Goal: Information Seeking & Learning: Learn about a topic

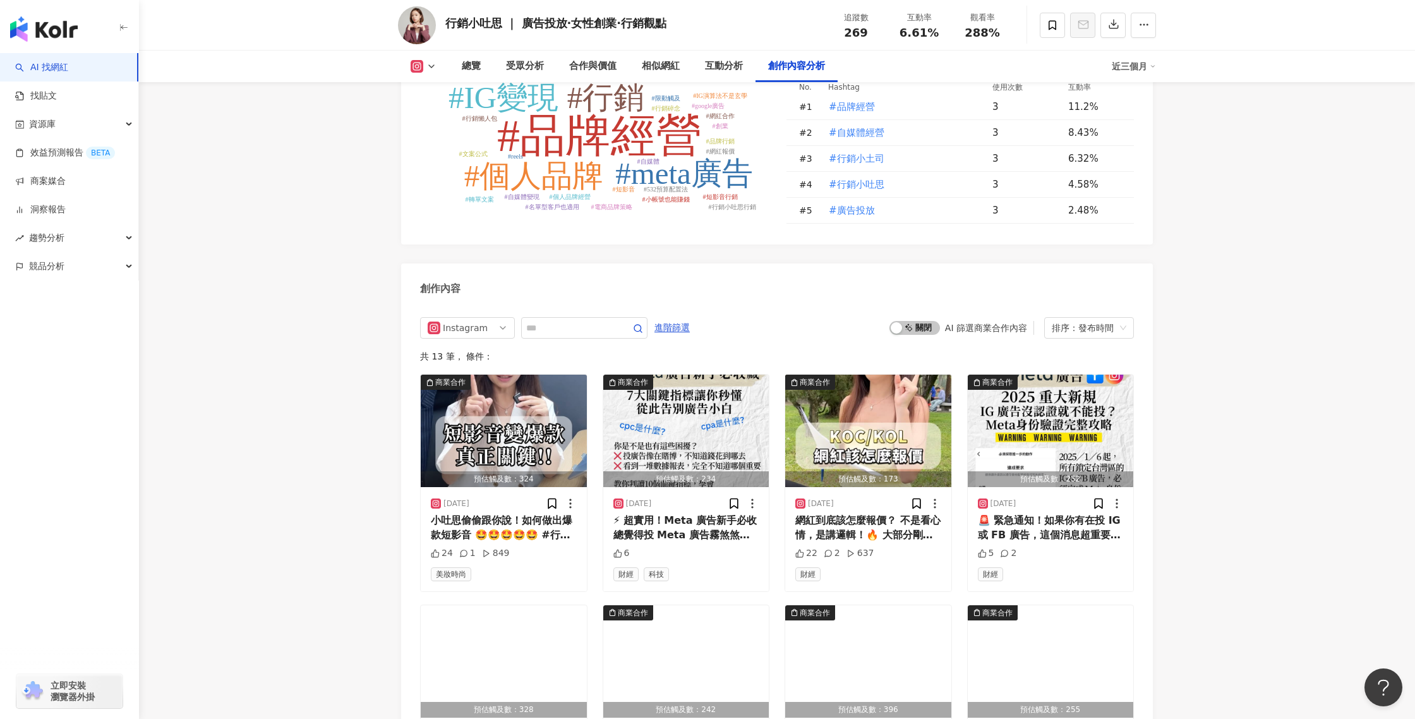
scroll to position [3443, 0]
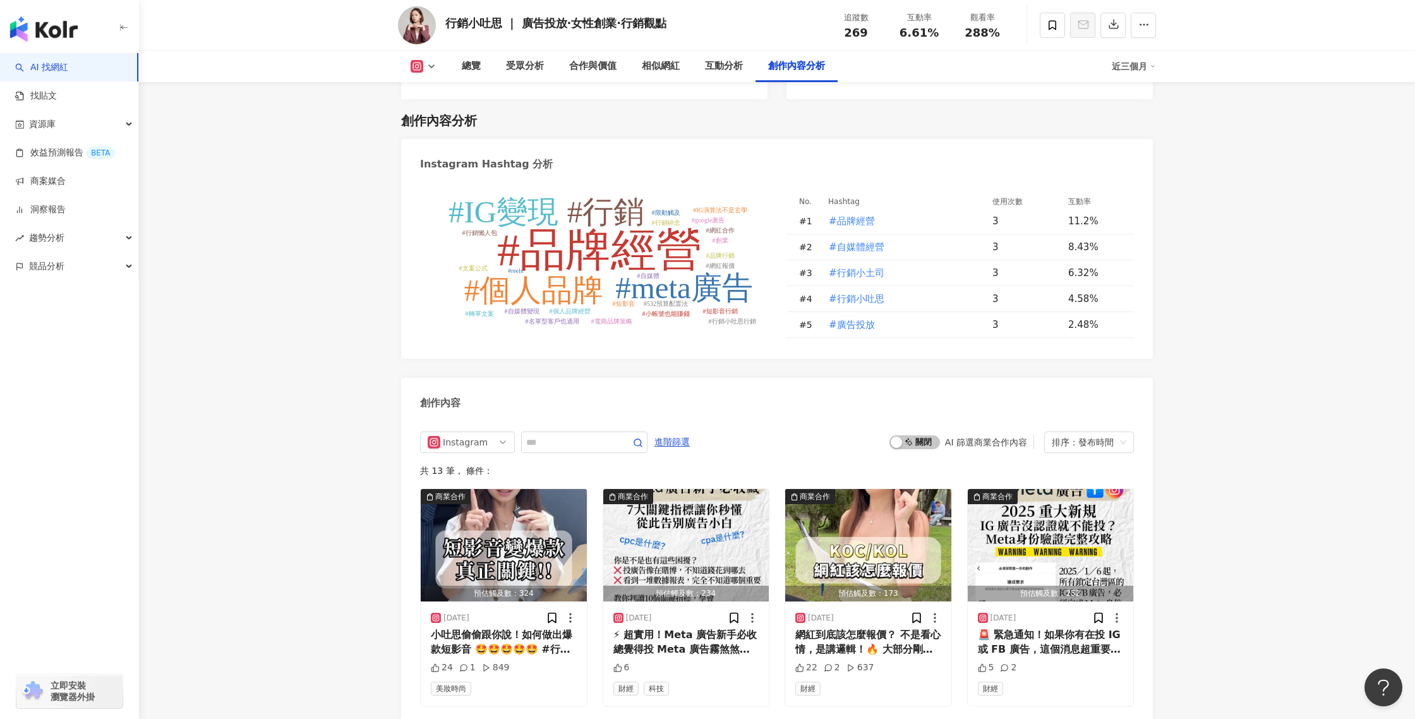
click at [68, 63] on link "AI 找網紅" at bounding box center [41, 67] width 53 height 13
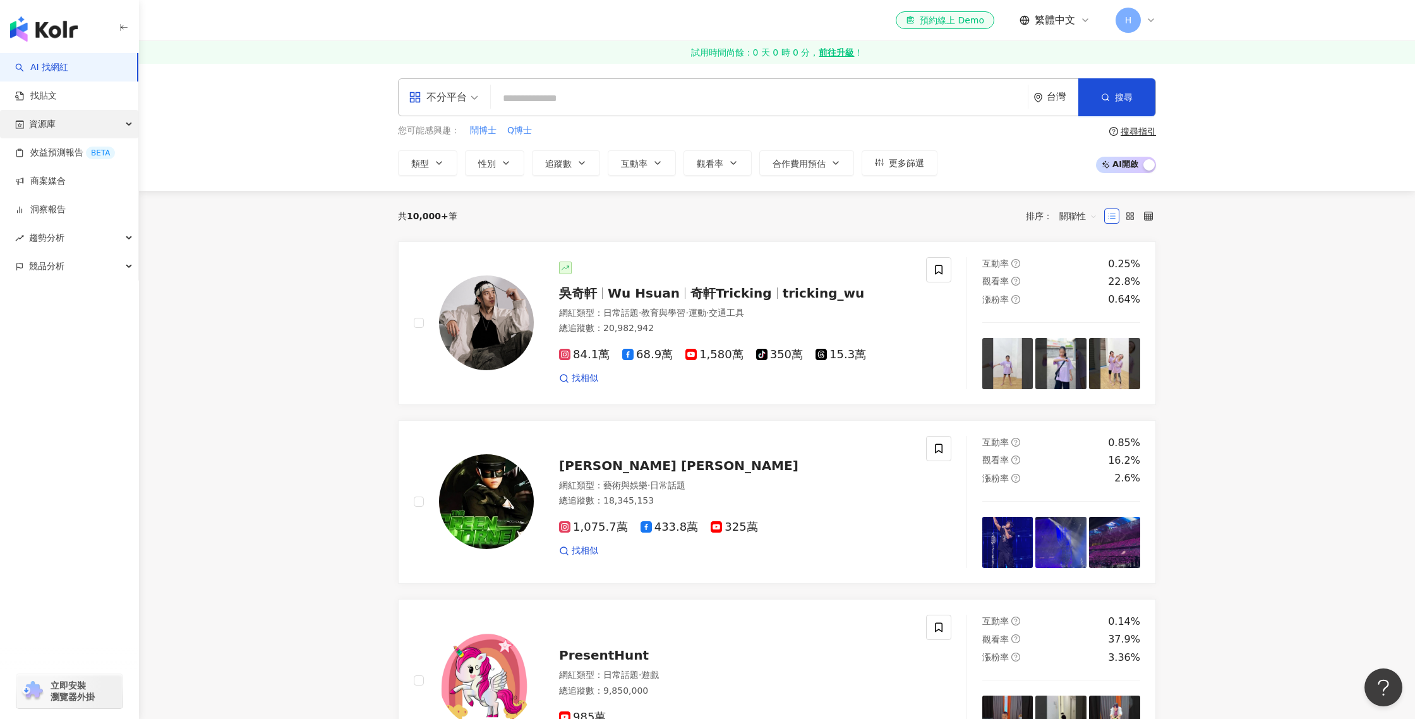
click at [82, 123] on div "資源庫" at bounding box center [69, 124] width 138 height 28
click at [66, 176] on link "網紅收藏" at bounding box center [47, 181] width 35 height 13
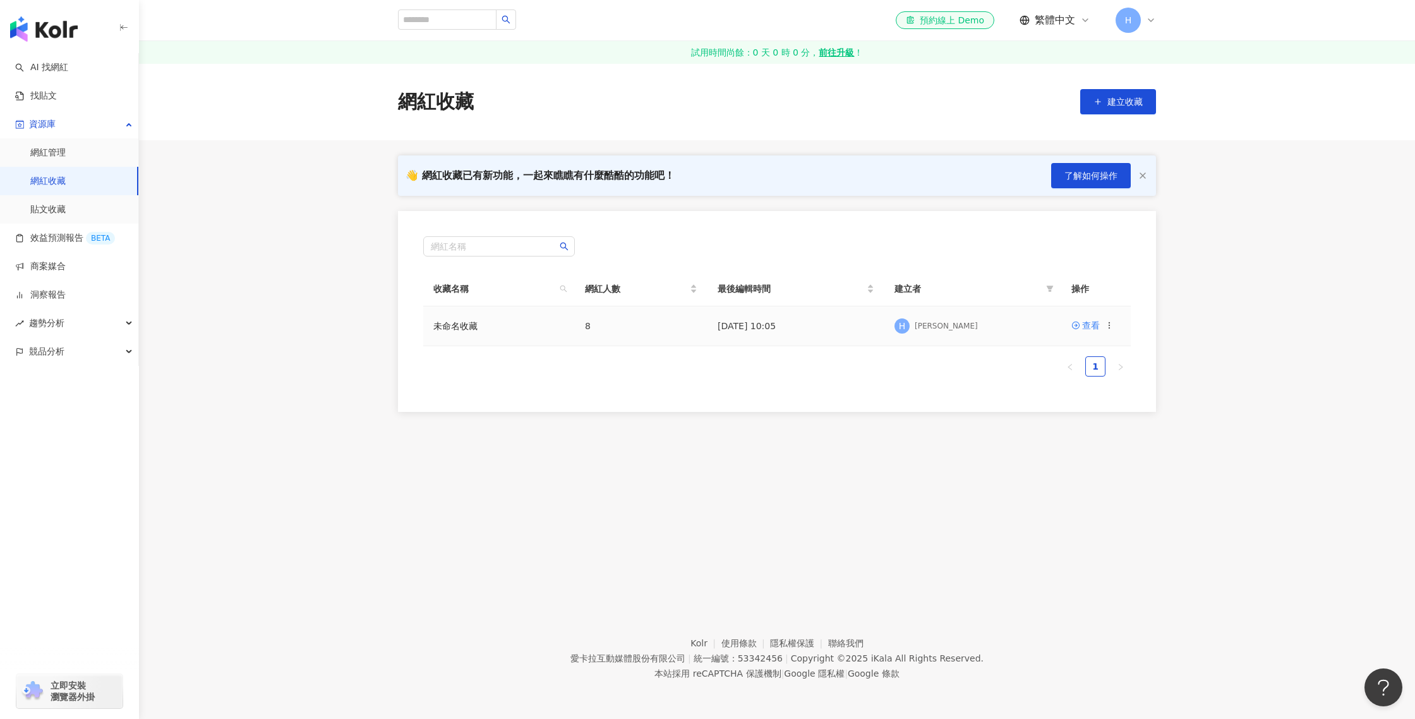
click at [486, 333] on td "未命名收藏" at bounding box center [499, 326] width 152 height 40
click at [1087, 328] on div "查看" at bounding box center [1091, 325] width 18 height 14
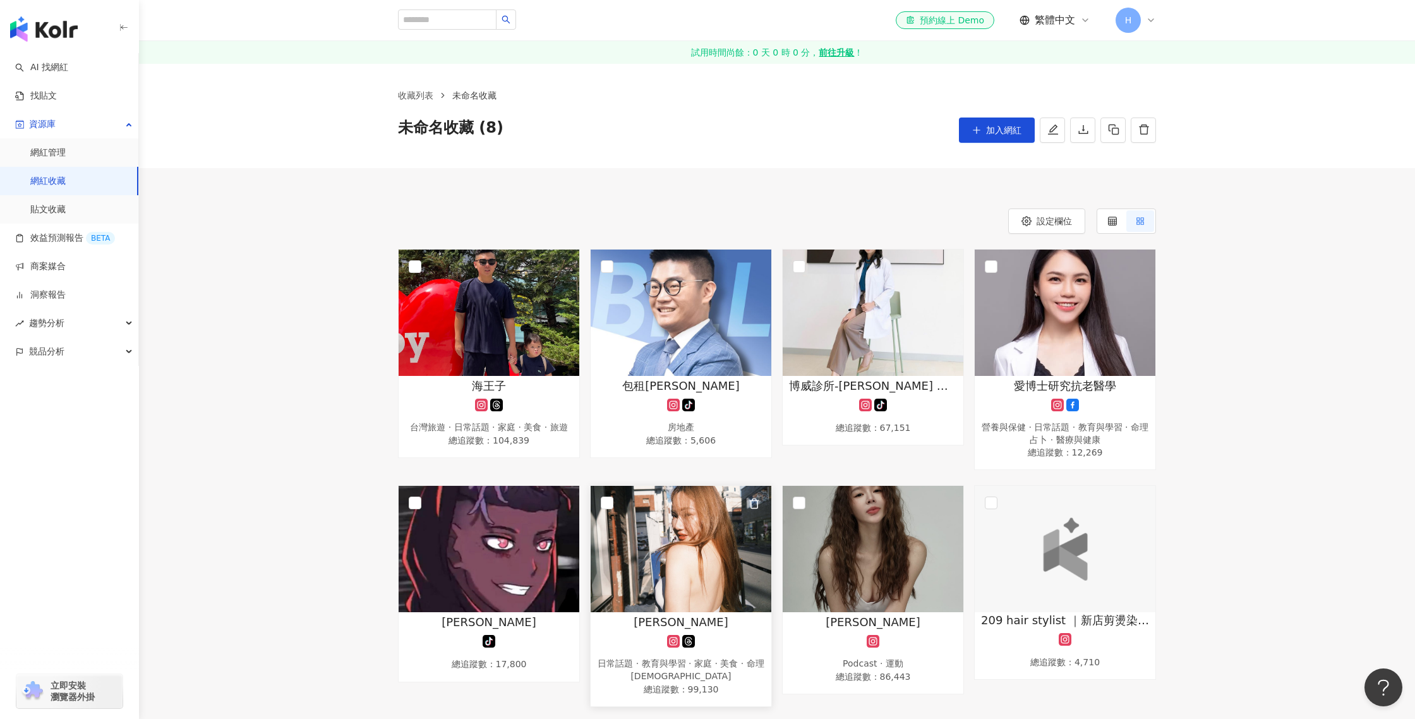
click at [717, 633] on div "Doris C. 日常話題 · 教育與學習 · 家庭 · 美食 · 命理占卜 總追蹤數 ： 99,130" at bounding box center [680, 655] width 181 height 83
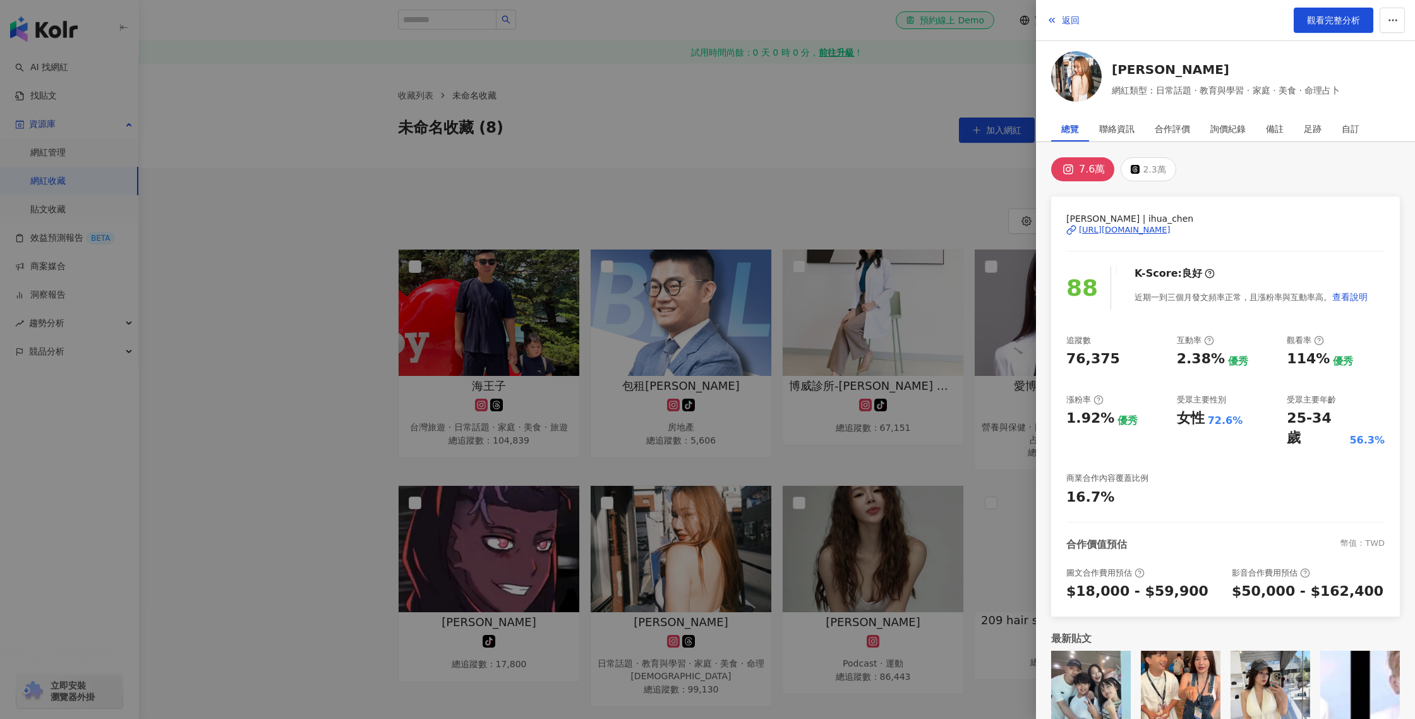
scroll to position [7, 0]
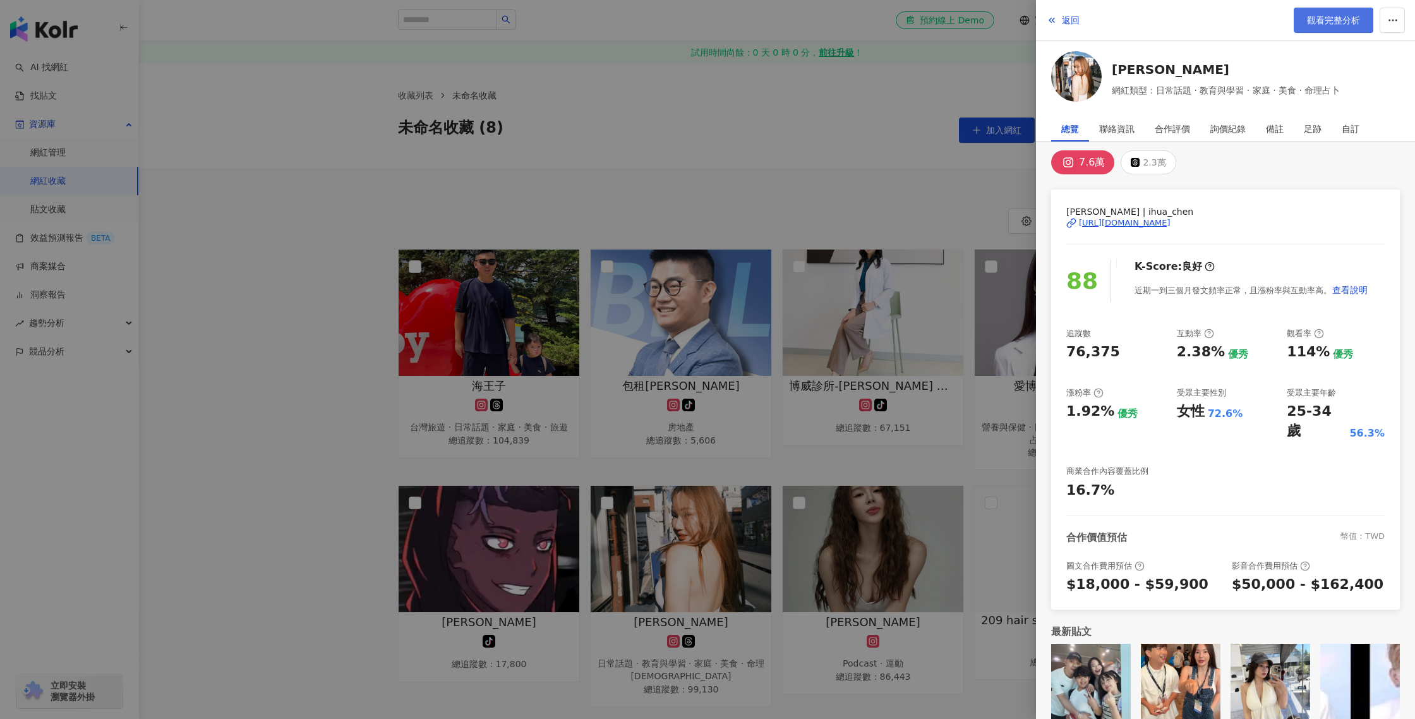
click at [1310, 23] on span "觀看完整分析" at bounding box center [1333, 20] width 53 height 10
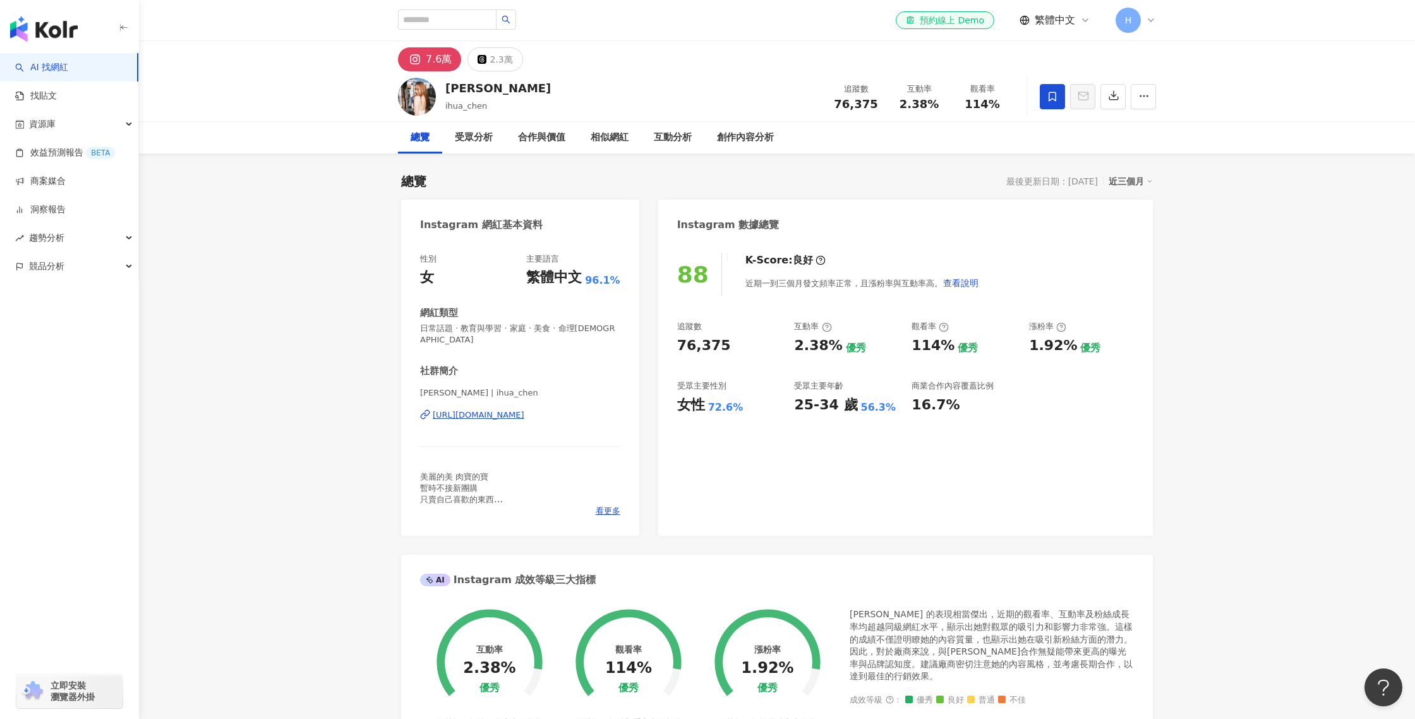
click at [68, 69] on link "AI 找網紅" at bounding box center [41, 67] width 53 height 13
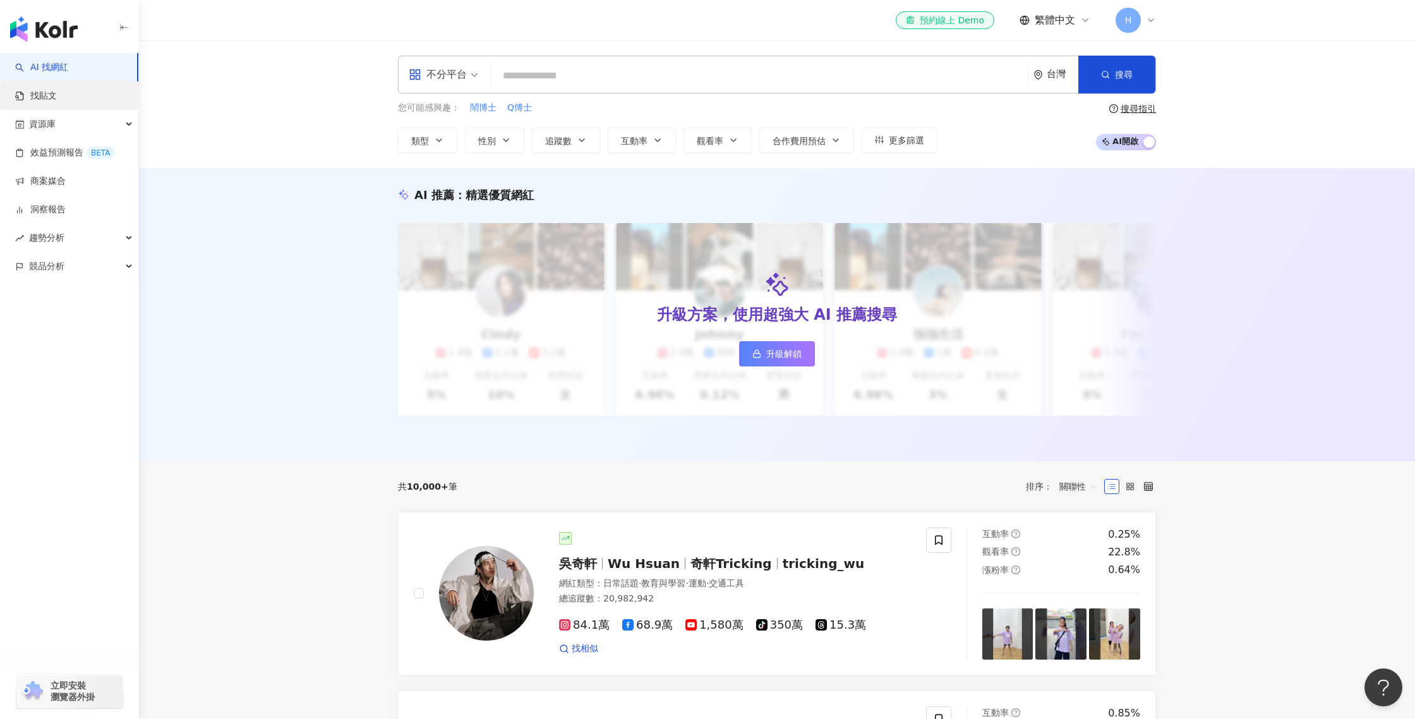
click at [57, 102] on link "找貼文" at bounding box center [36, 96] width 42 height 13
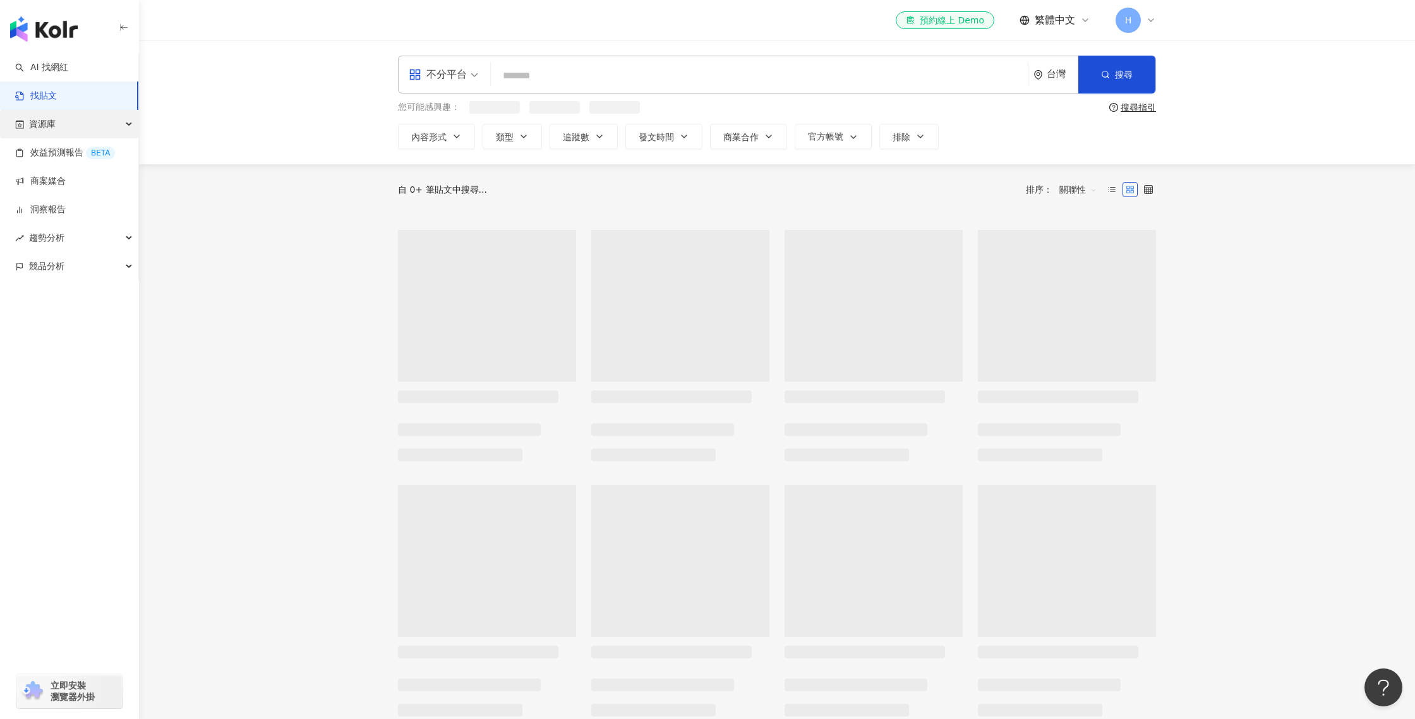
click at [76, 132] on div "資源庫" at bounding box center [69, 124] width 138 height 28
click at [66, 157] on link "網紅管理" at bounding box center [47, 153] width 35 height 13
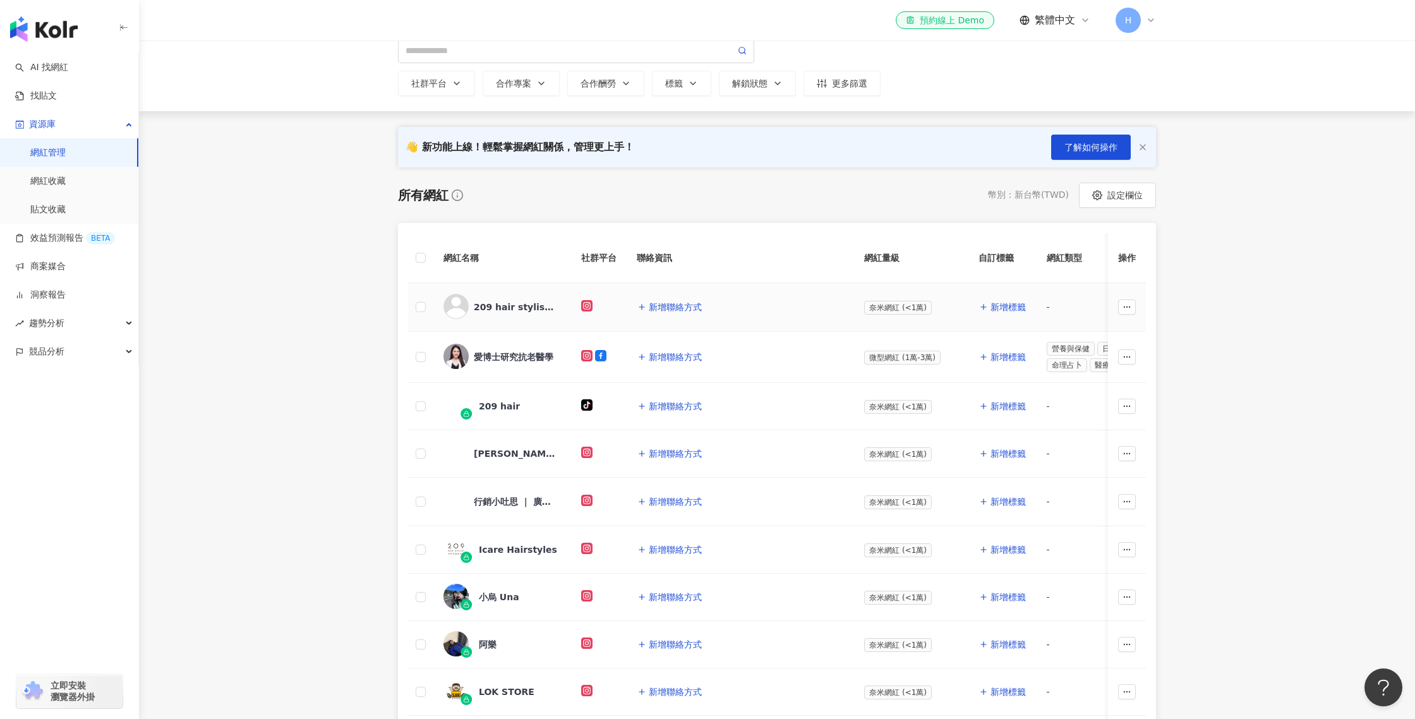
scroll to position [115, 0]
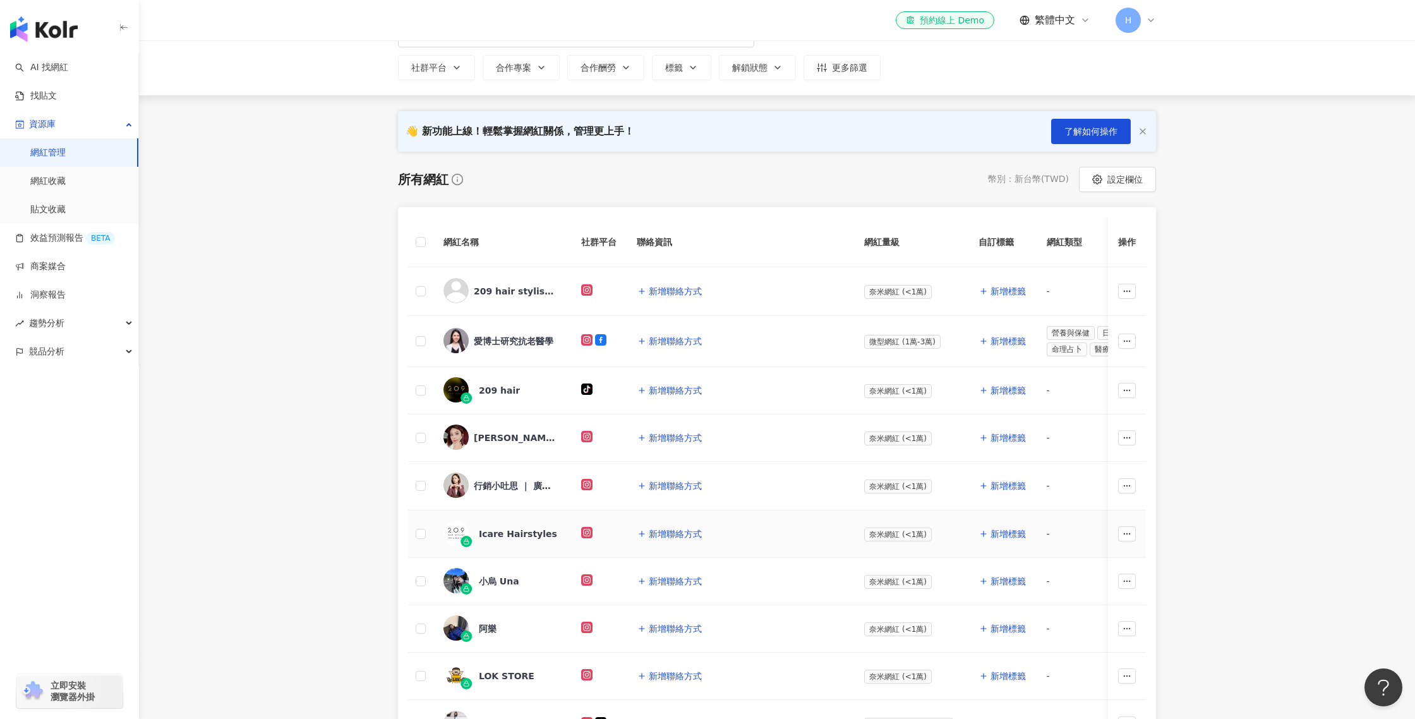
click at [516, 534] on div "Icare Hairstyles" at bounding box center [518, 533] width 78 height 13
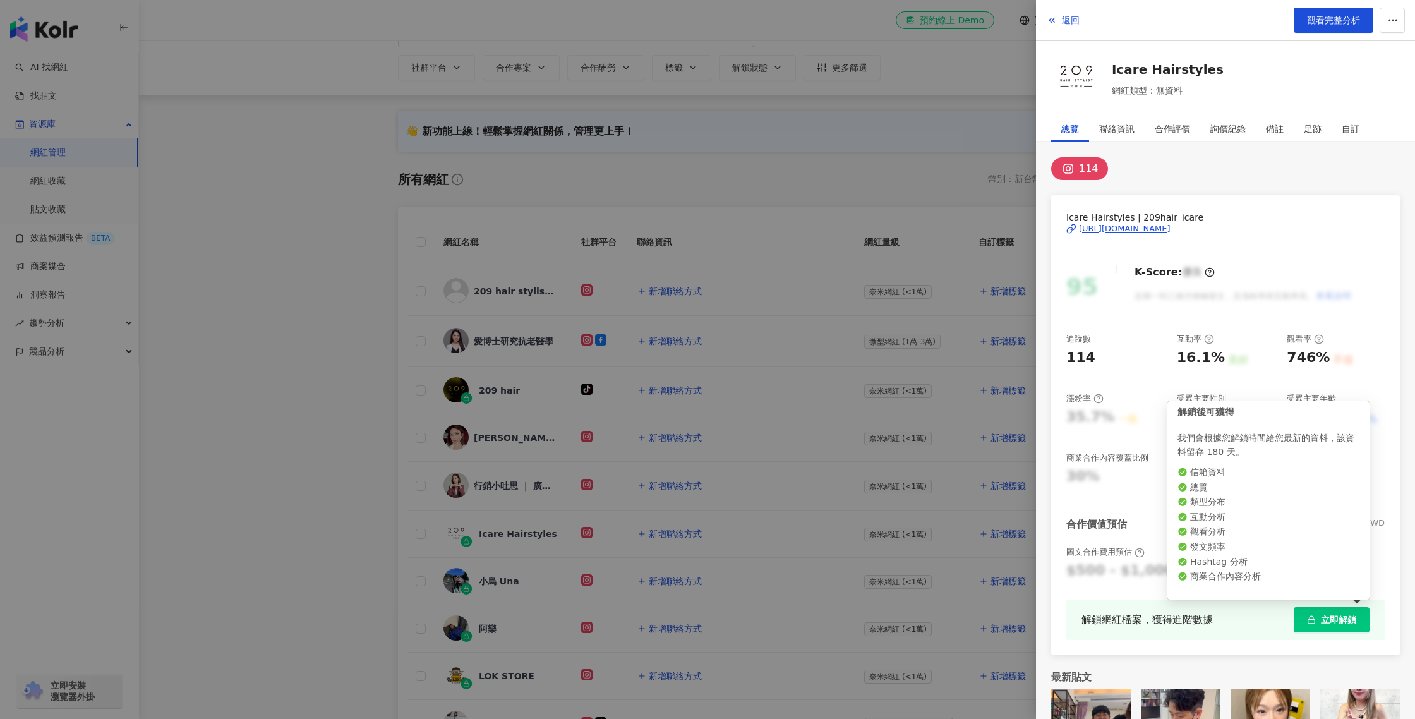
click at [1336, 621] on span "立即解鎖" at bounding box center [1337, 619] width 35 height 10
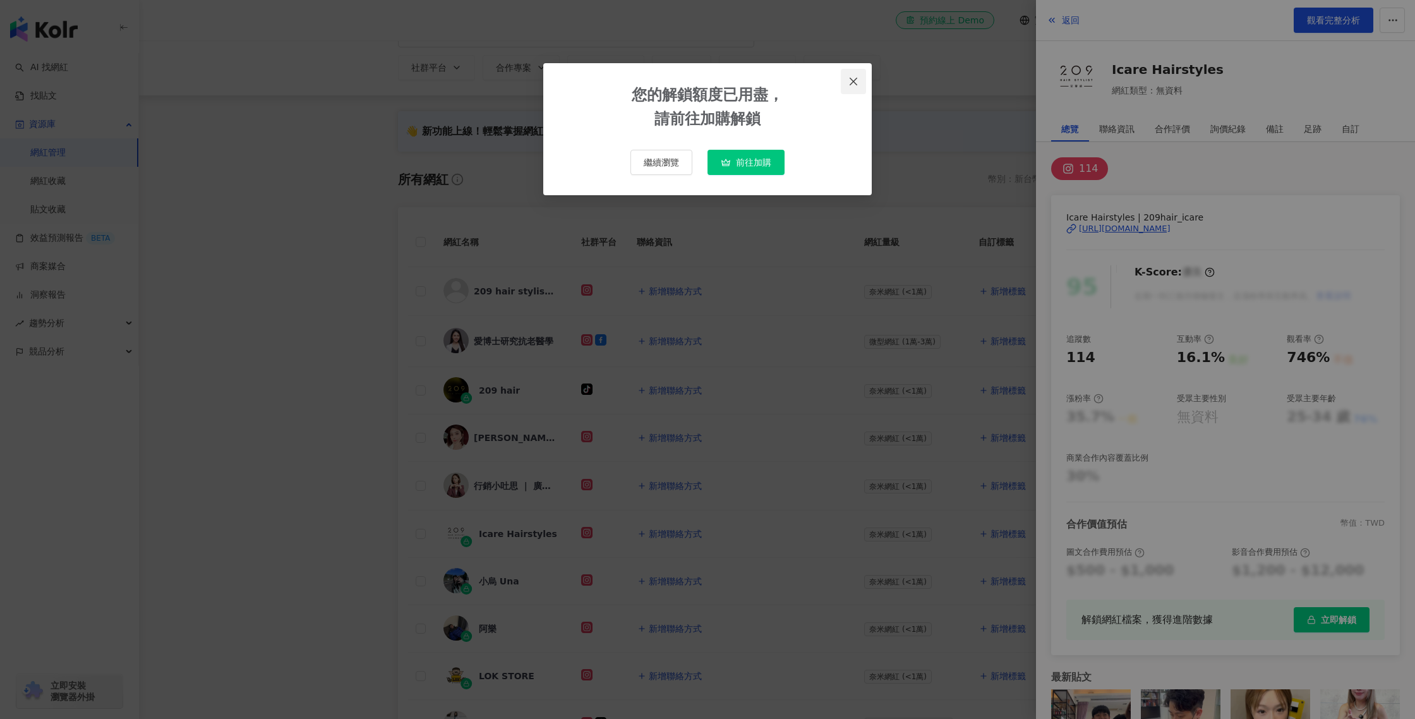
click at [854, 76] on icon "close" at bounding box center [853, 81] width 10 height 10
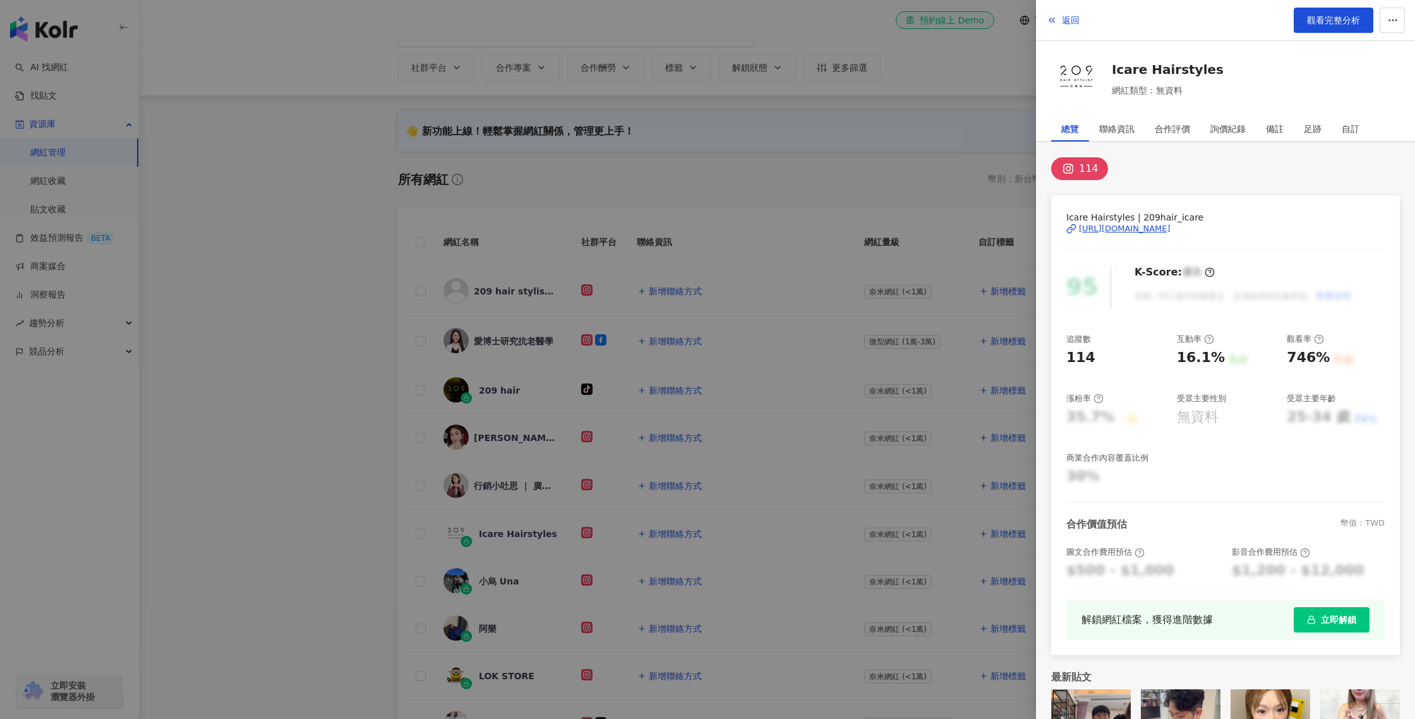
click at [426, 434] on div at bounding box center [707, 359] width 1415 height 719
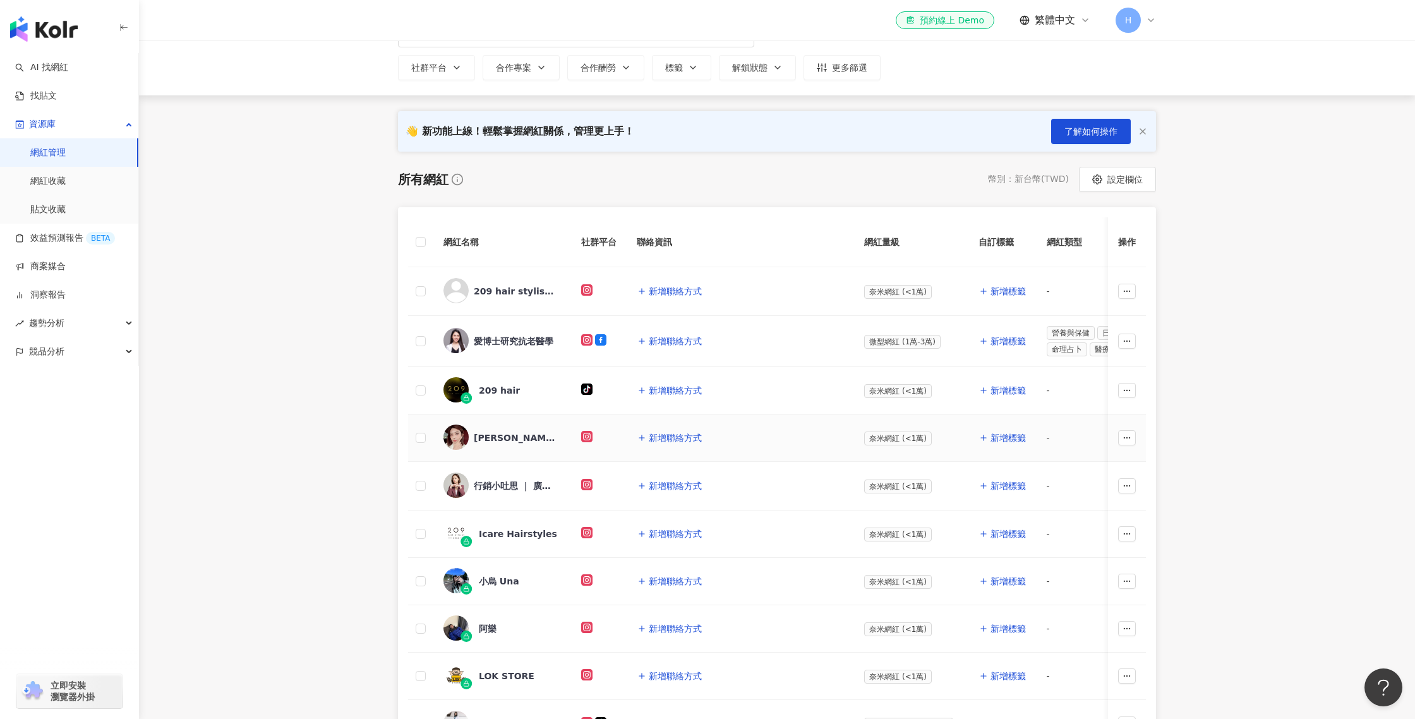
scroll to position [268, 0]
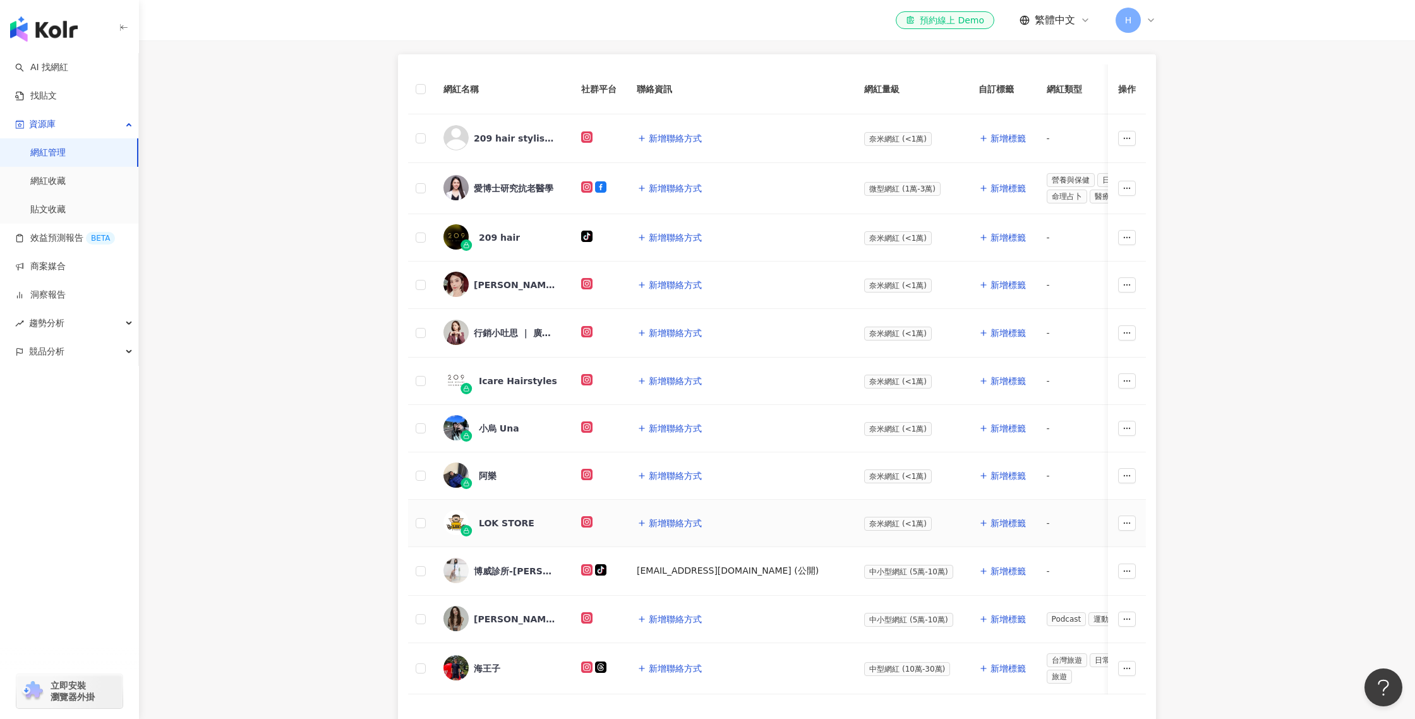
click at [510, 525] on div "LOK STORE" at bounding box center [507, 523] width 56 height 13
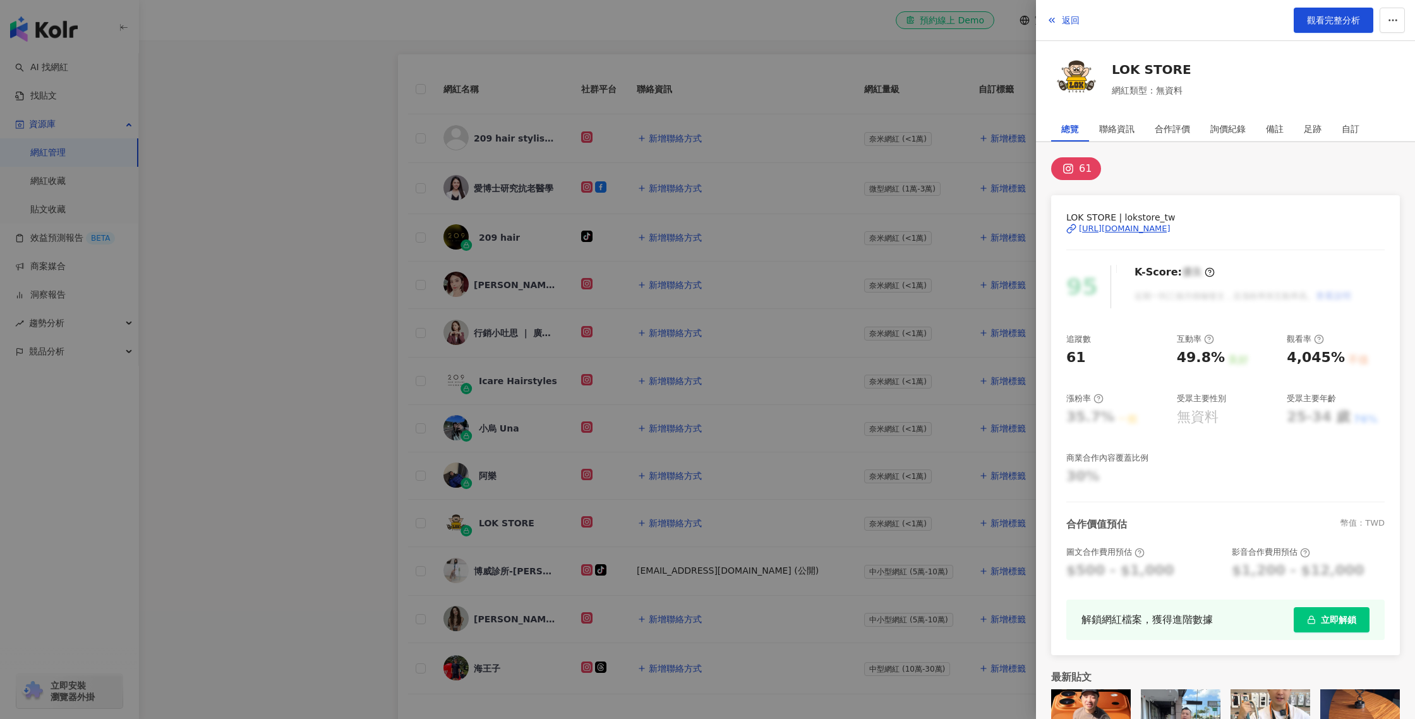
click at [561, 467] on div at bounding box center [707, 359] width 1415 height 719
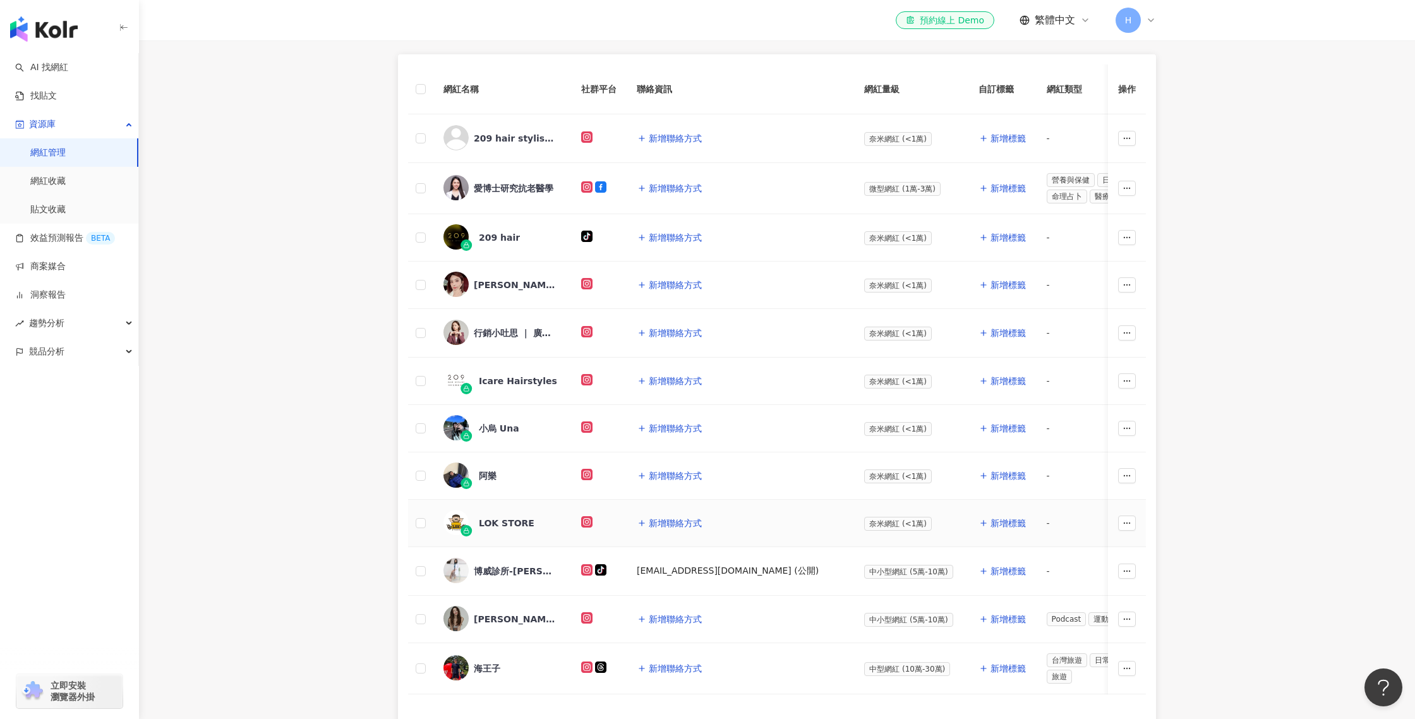
scroll to position [452, 0]
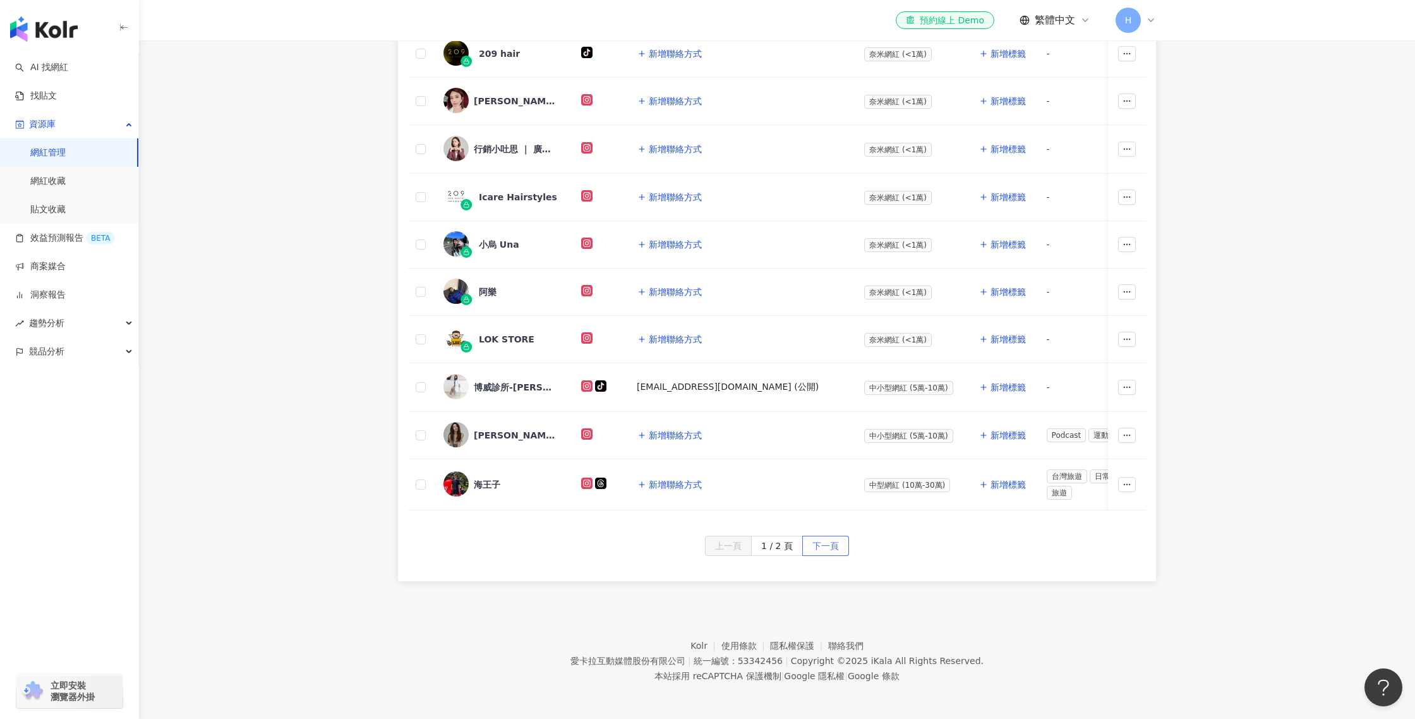
click at [818, 542] on span "下一頁" at bounding box center [825, 546] width 27 height 20
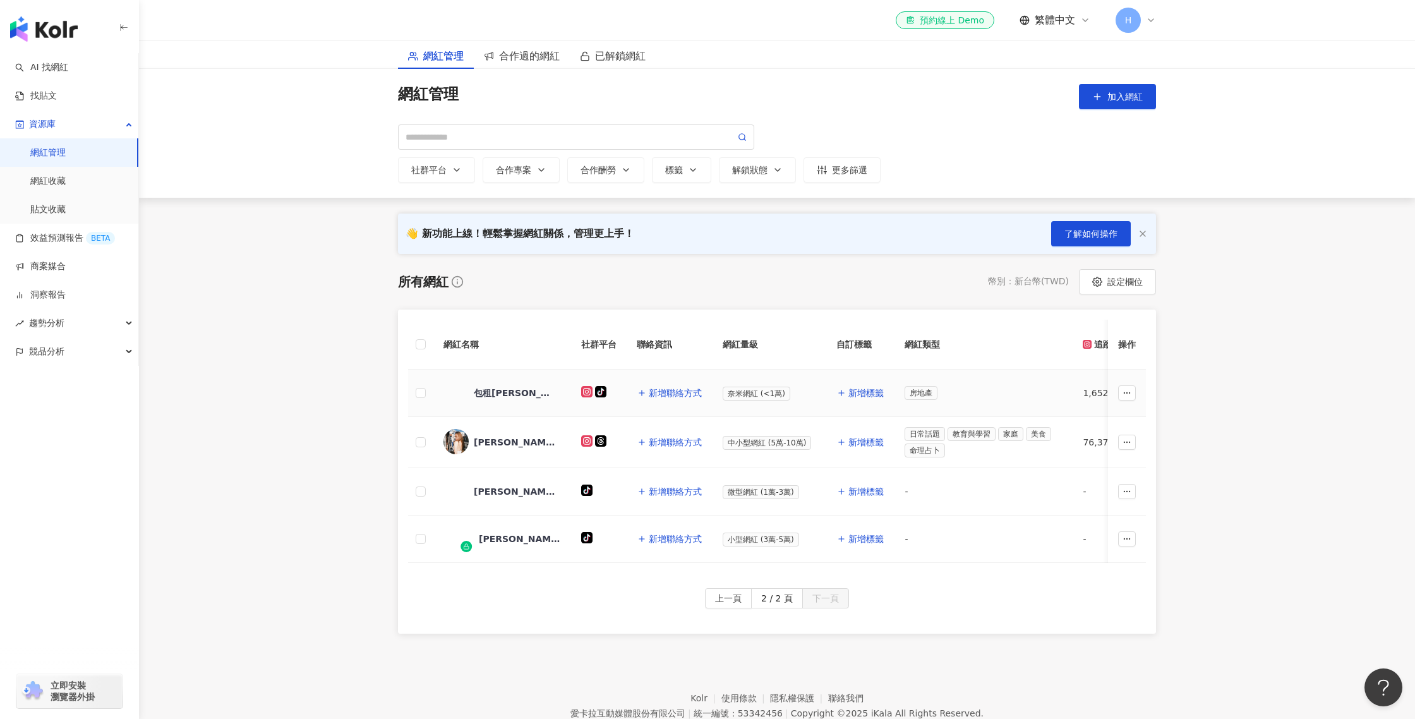
scroll to position [0, 0]
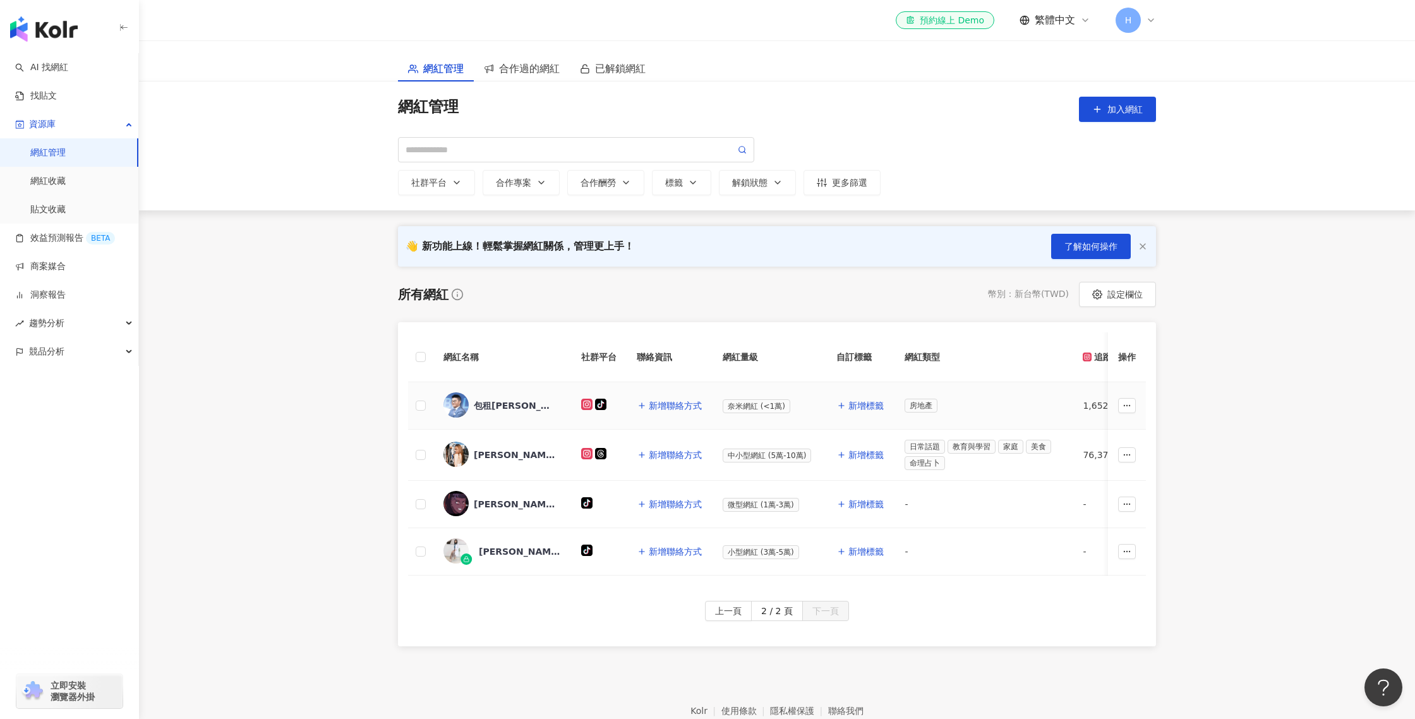
click at [498, 415] on div "包租[PERSON_NAME]" at bounding box center [501, 405] width 117 height 27
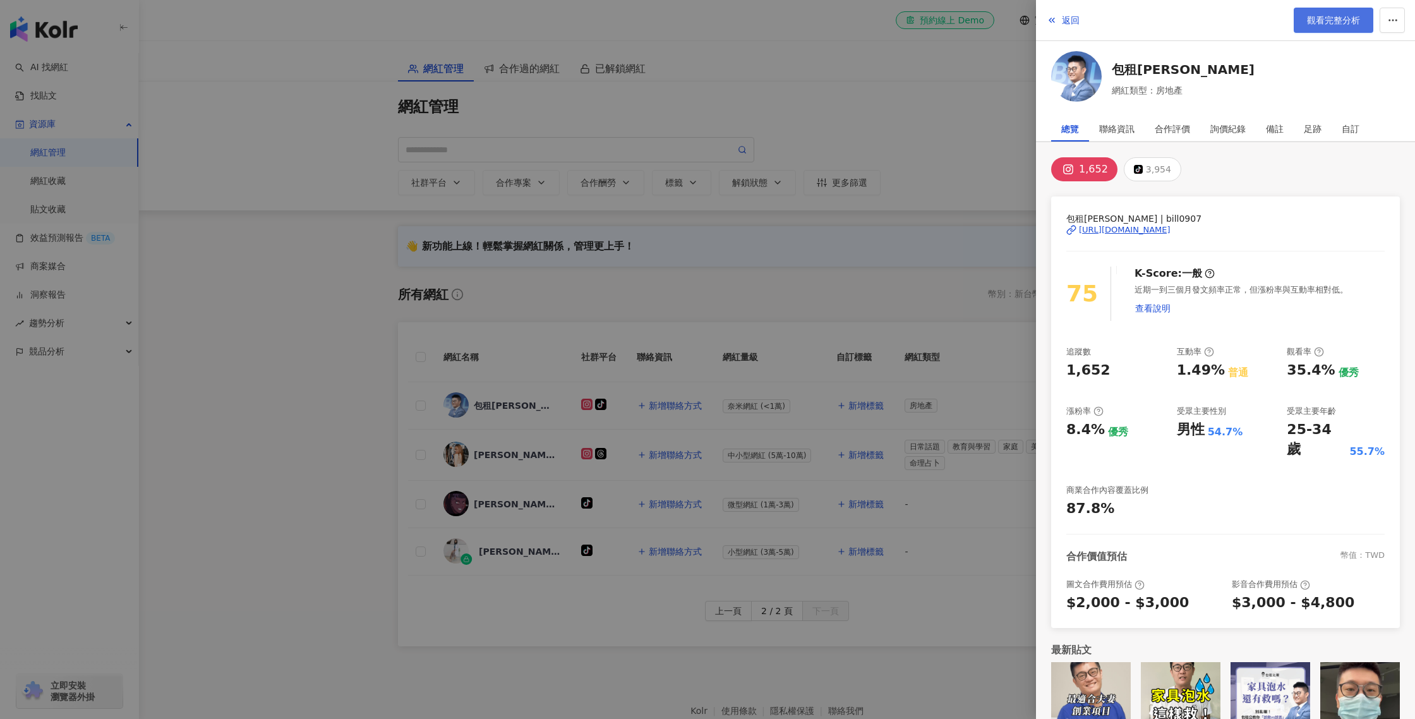
click at [1336, 27] on link "觀看完整分析" at bounding box center [1333, 20] width 80 height 25
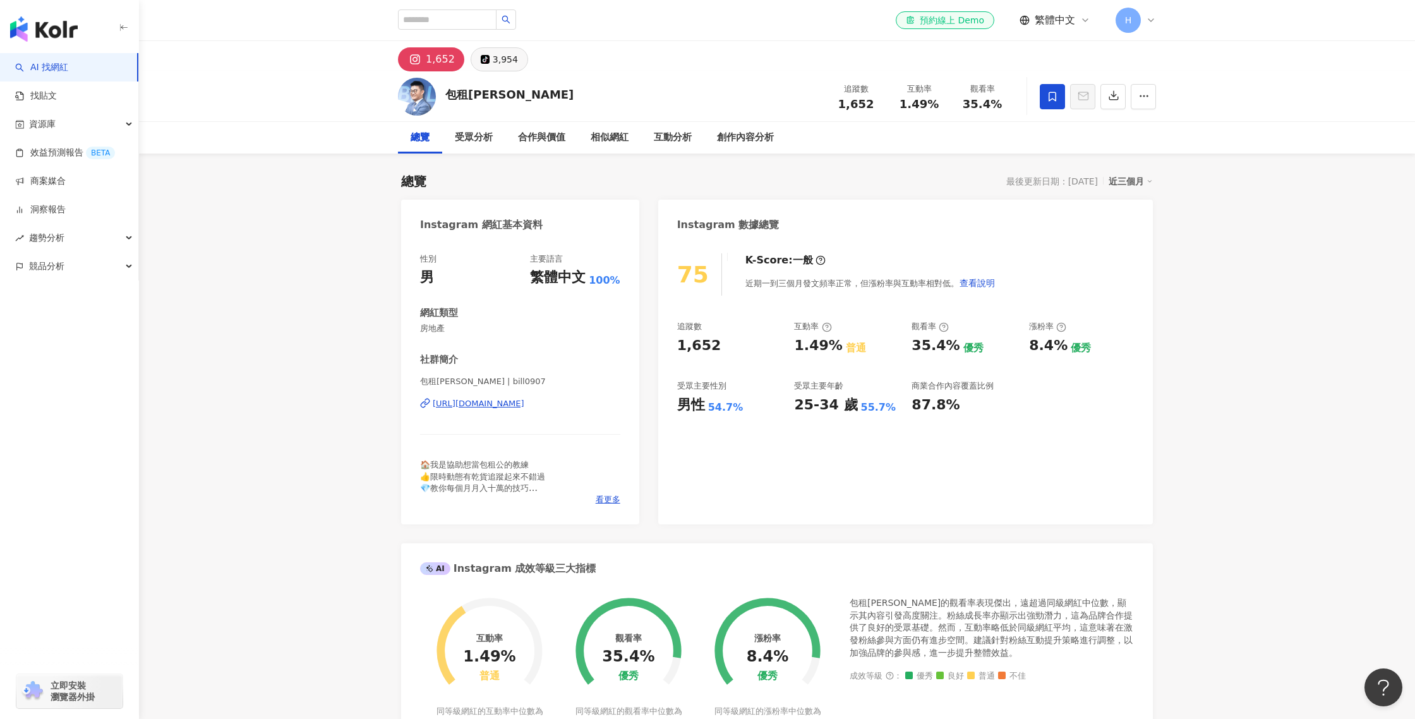
click at [488, 51] on button "tiktok-icon 3,954" at bounding box center [498, 59] width 57 height 24
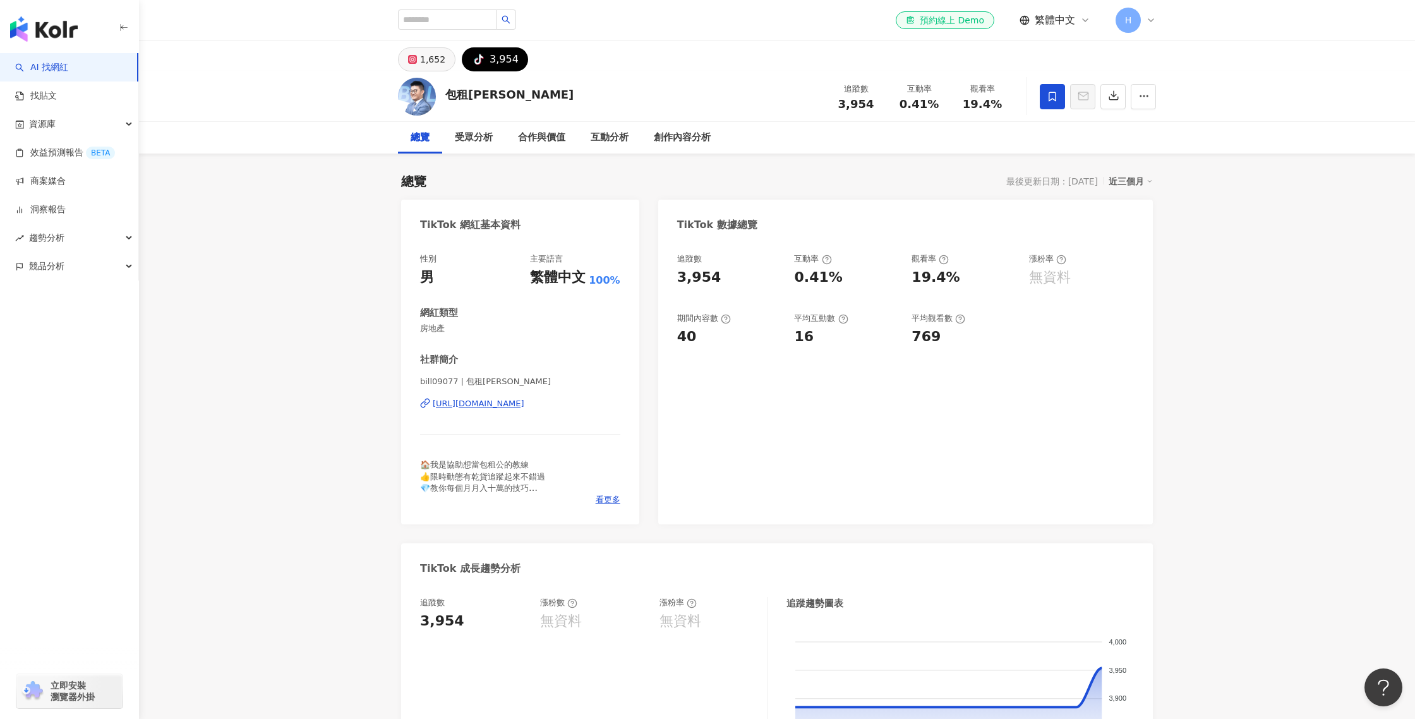
click at [436, 55] on div "1,652" at bounding box center [432, 60] width 25 height 18
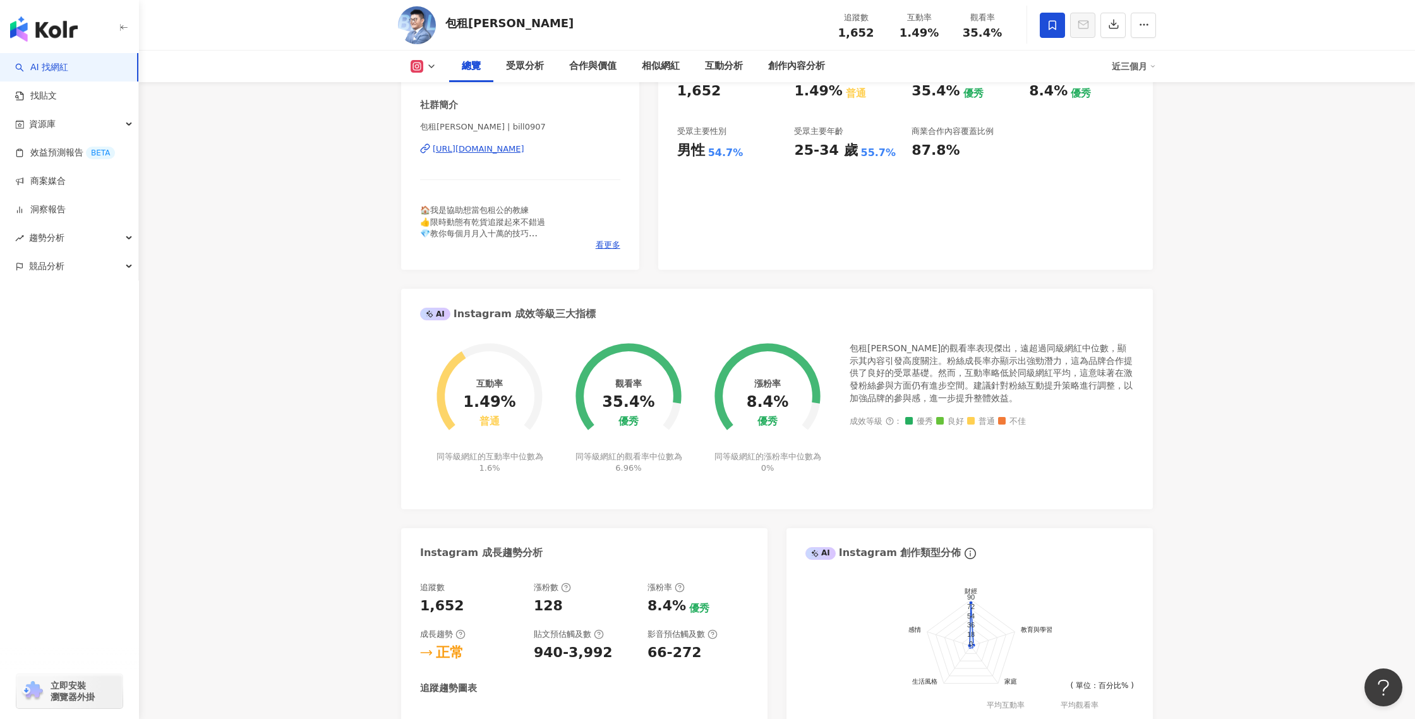
scroll to position [379, 0]
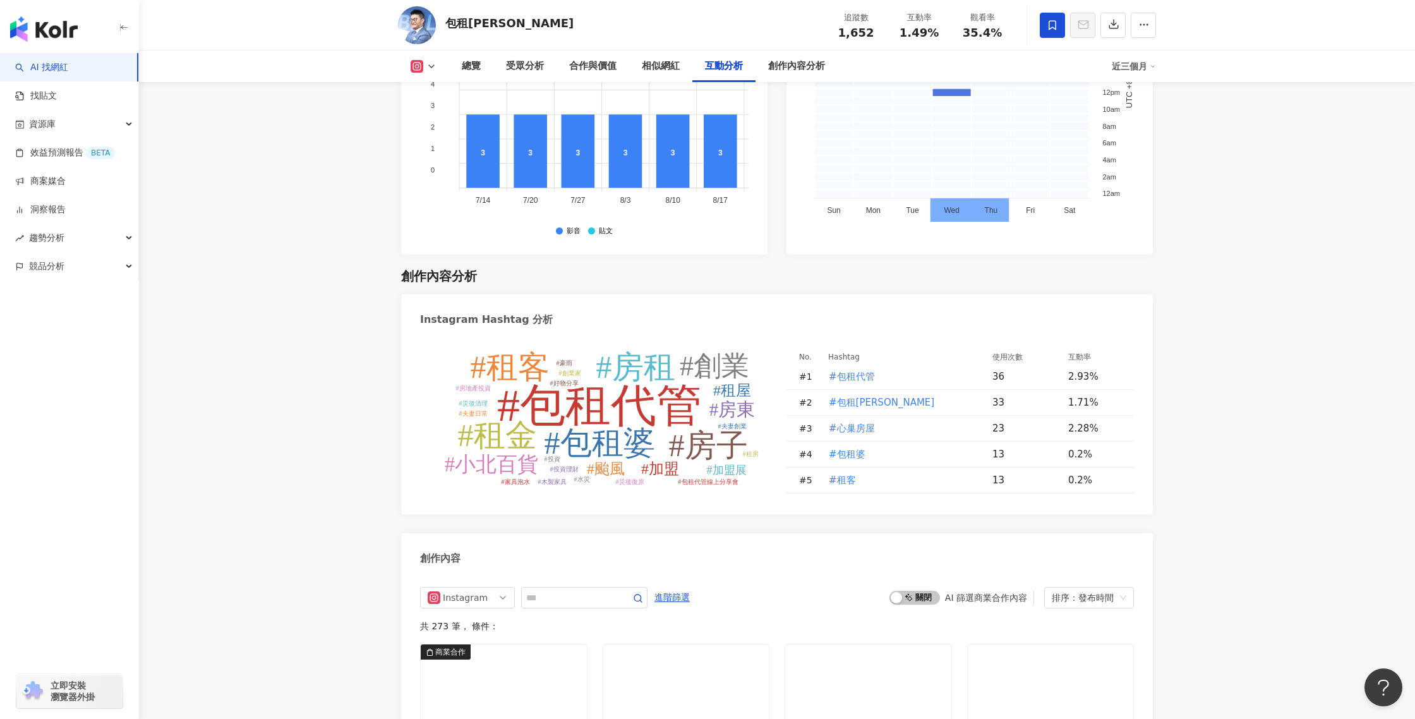
scroll to position [3421, 0]
